Goal: Transaction & Acquisition: Purchase product/service

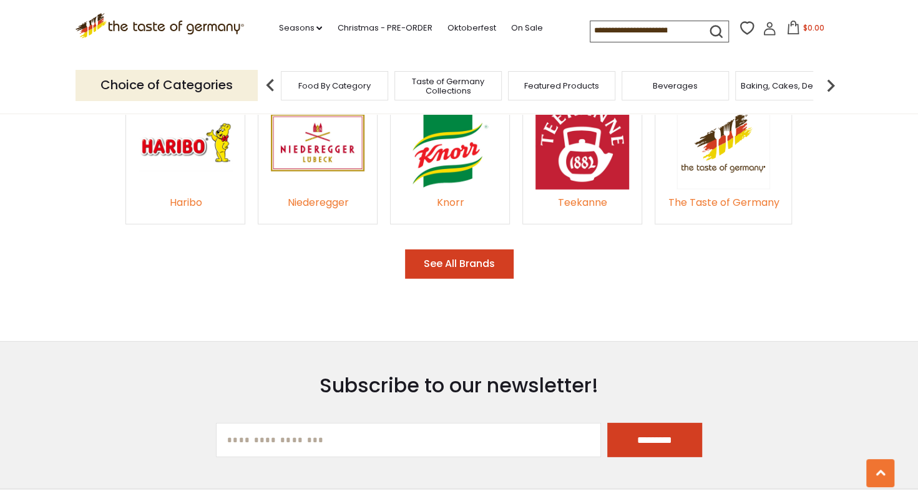
scroll to position [1942, 0]
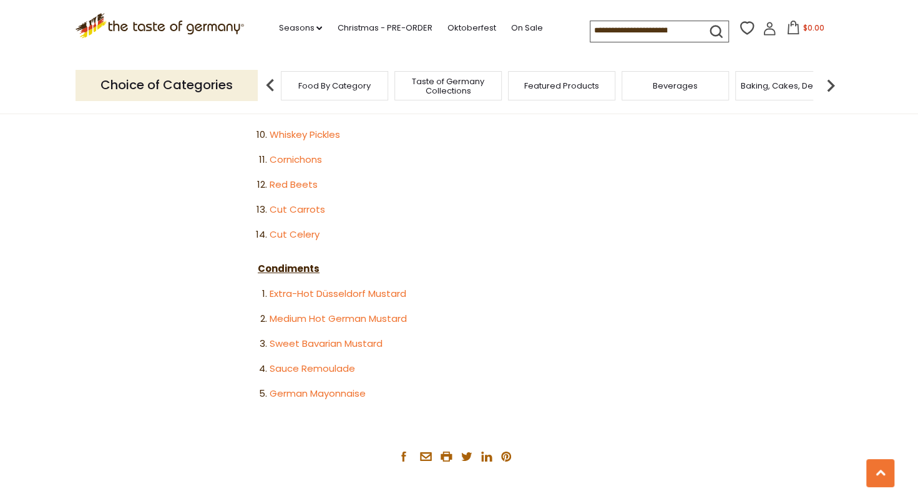
scroll to position [2497, 0]
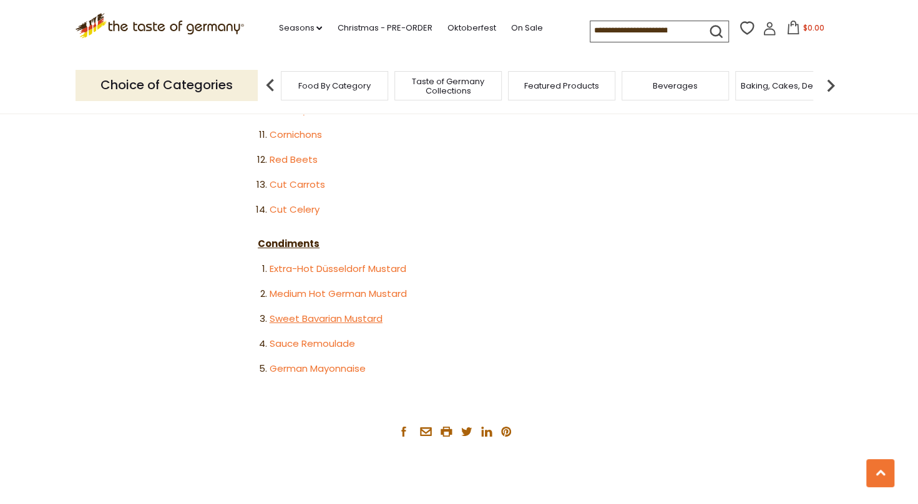
click at [308, 312] on link "Sweet Bavarian Mustard" at bounding box center [326, 318] width 113 height 13
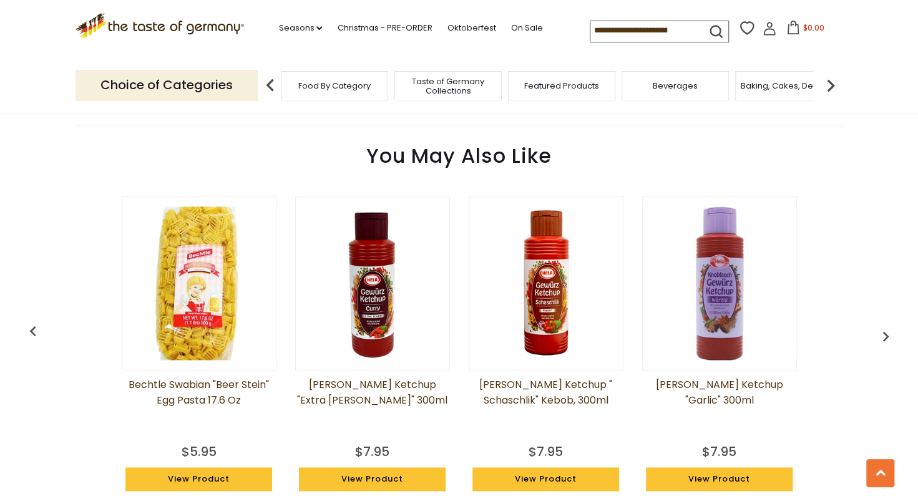
scroll to position [936, 0]
